Goal: Task Accomplishment & Management: Manage account settings

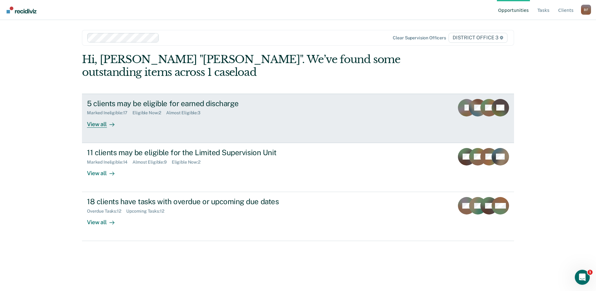
click at [130, 106] on div "5 clients may be eligible for earned discharge" at bounding box center [196, 103] width 219 height 9
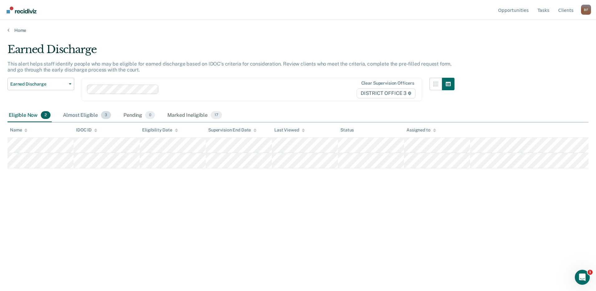
click at [81, 115] on div "Almost Eligible 3" at bounding box center [87, 116] width 51 height 14
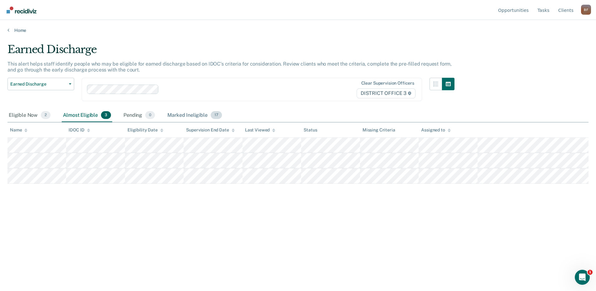
click at [191, 116] on div "Marked Ineligible 17" at bounding box center [194, 116] width 57 height 14
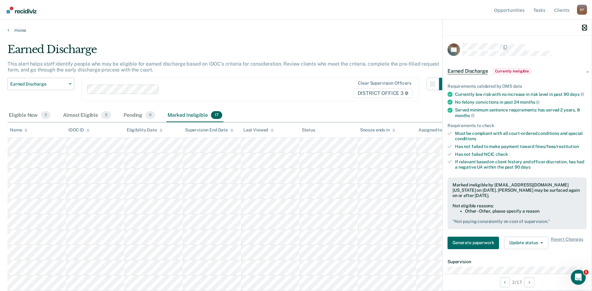
click at [584, 28] on icon "button" at bounding box center [584, 28] width 4 height 4
click at [521, 249] on button "Update status" at bounding box center [526, 242] width 44 height 12
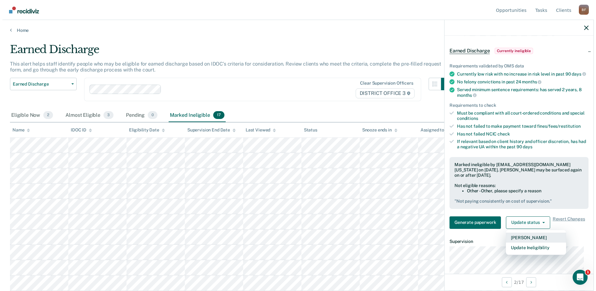
scroll to position [31, 0]
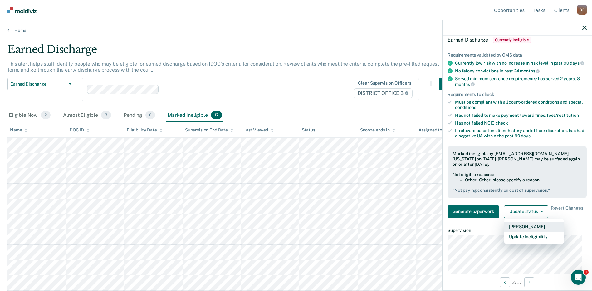
click at [519, 231] on button "Mark Pending" at bounding box center [534, 226] width 60 height 10
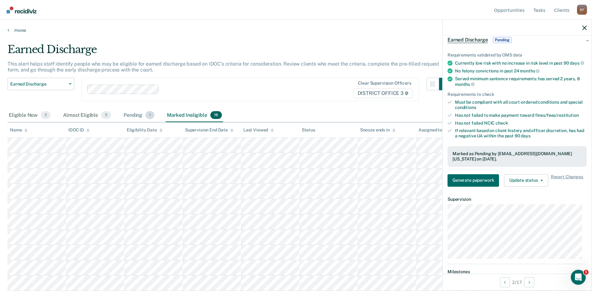
click at [131, 114] on div "Pending 1" at bounding box center [138, 116] width 33 height 14
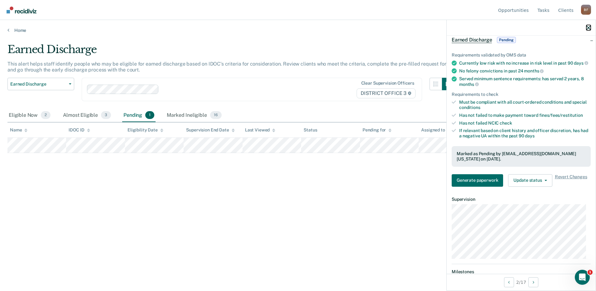
click at [588, 28] on icon "button" at bounding box center [589, 28] width 4 height 4
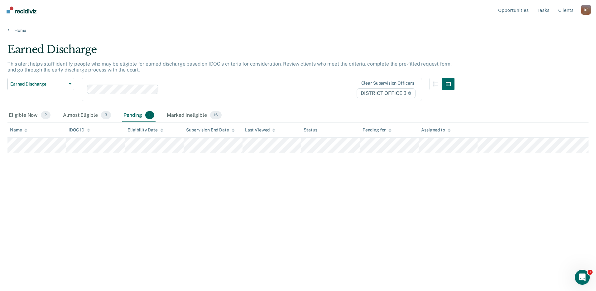
click at [128, 115] on div "Pending 1" at bounding box center [138, 116] width 33 height 14
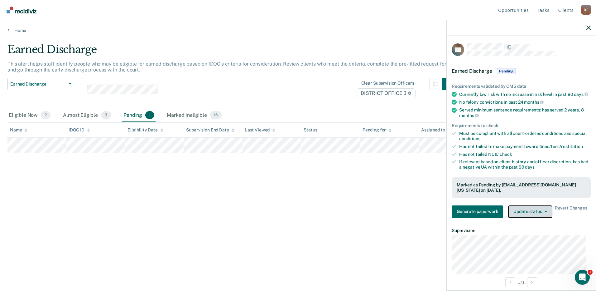
click at [545, 212] on icon "button" at bounding box center [546, 211] width 2 height 1
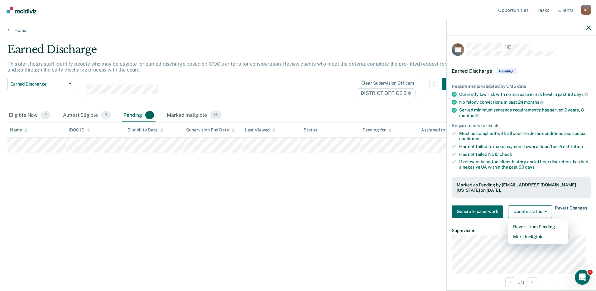
click at [563, 213] on span "Revert Changes" at bounding box center [571, 211] width 32 height 12
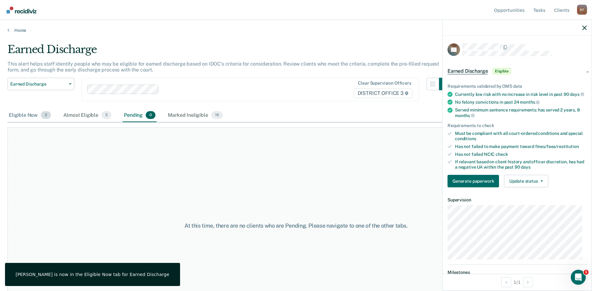
click at [31, 116] on div "Eligible Now 3" at bounding box center [29, 116] width 45 height 14
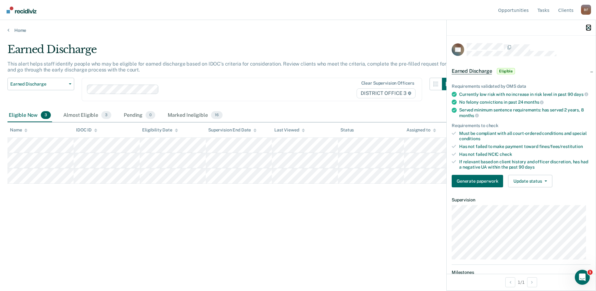
click at [587, 28] on icon "button" at bounding box center [589, 28] width 4 height 4
